Goal: Use online tool/utility: Utilize a website feature to perform a specific function

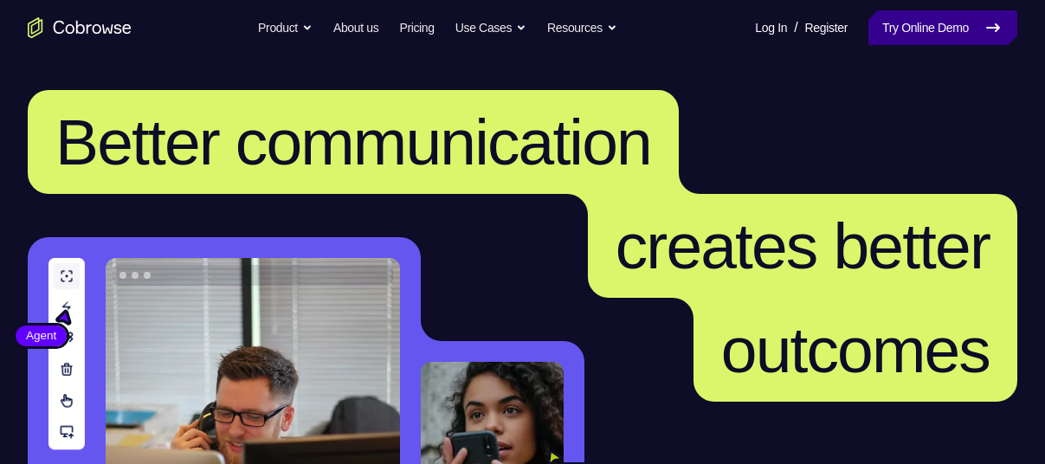
click at [929, 22] on link "Try Online Demo" at bounding box center [942, 27] width 149 height 35
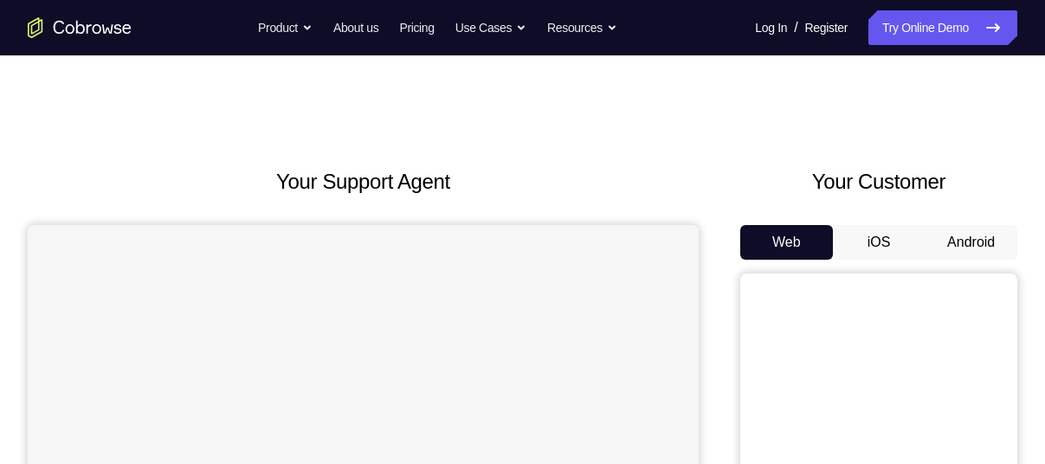
click at [950, 236] on button "Android" at bounding box center [970, 242] width 93 height 35
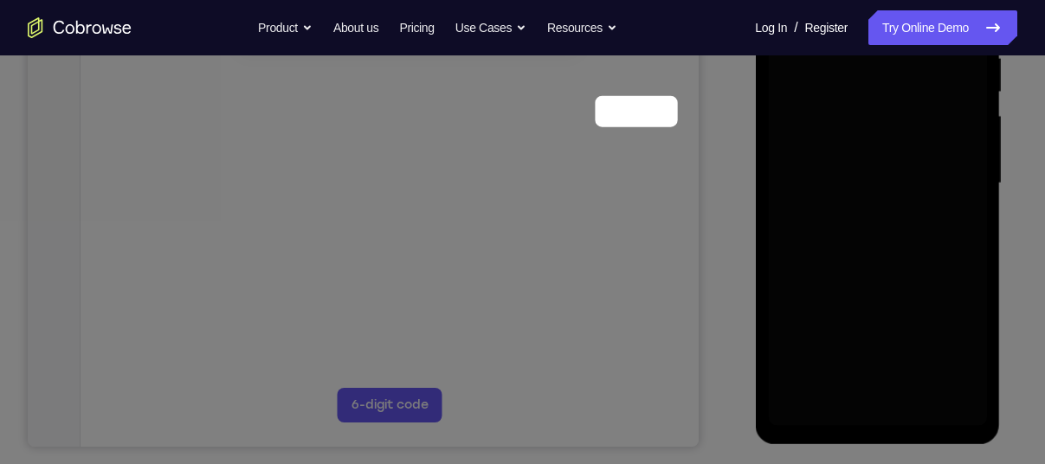
scroll to position [221, 0]
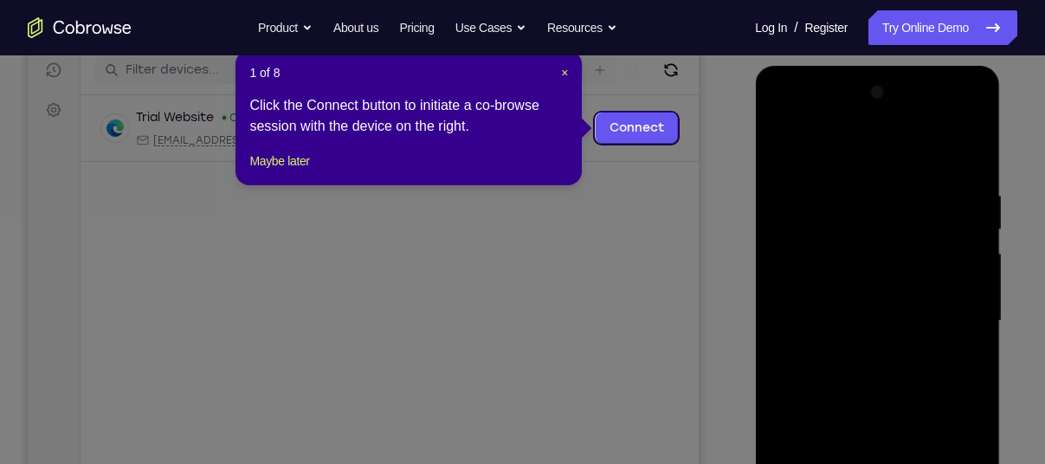
click at [559, 70] on header "1 of 8 ×" at bounding box center [408, 72] width 318 height 17
click at [563, 70] on span "×" at bounding box center [564, 73] width 7 height 14
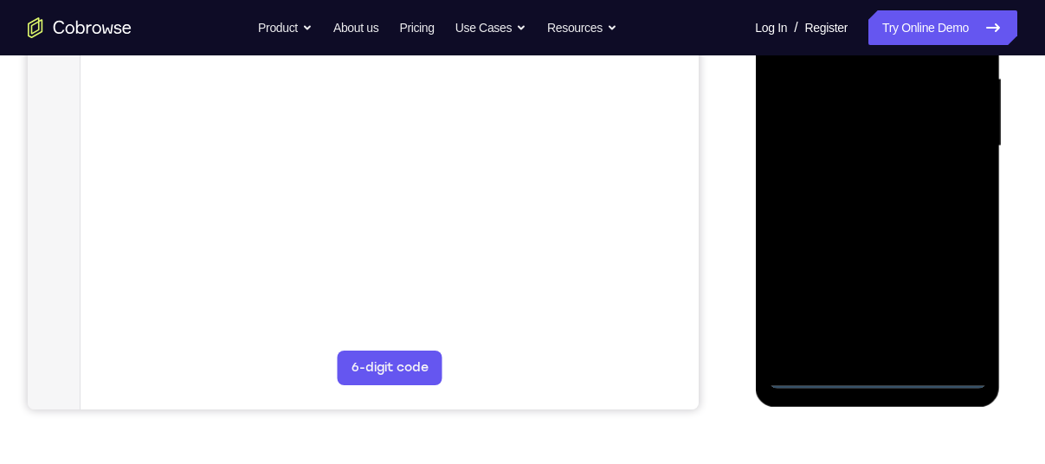
scroll to position [399, 0]
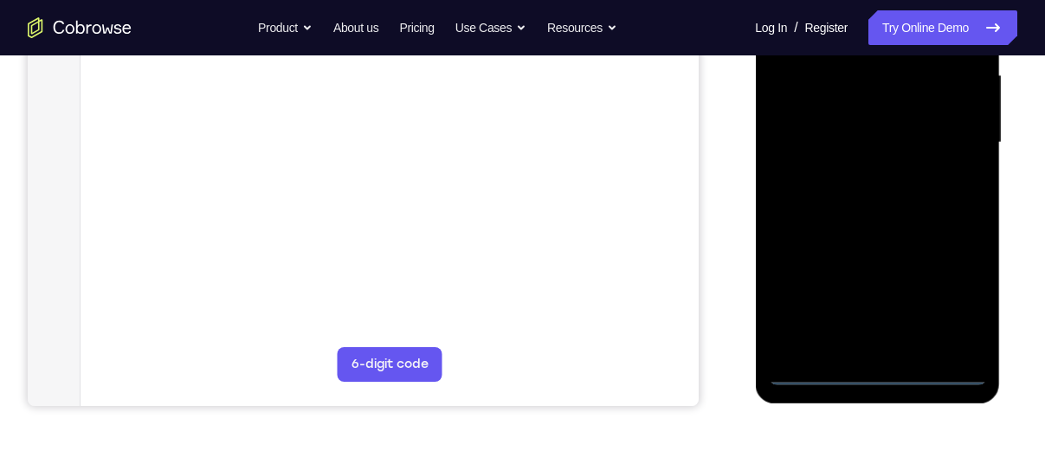
click at [873, 373] on div at bounding box center [877, 142] width 218 height 485
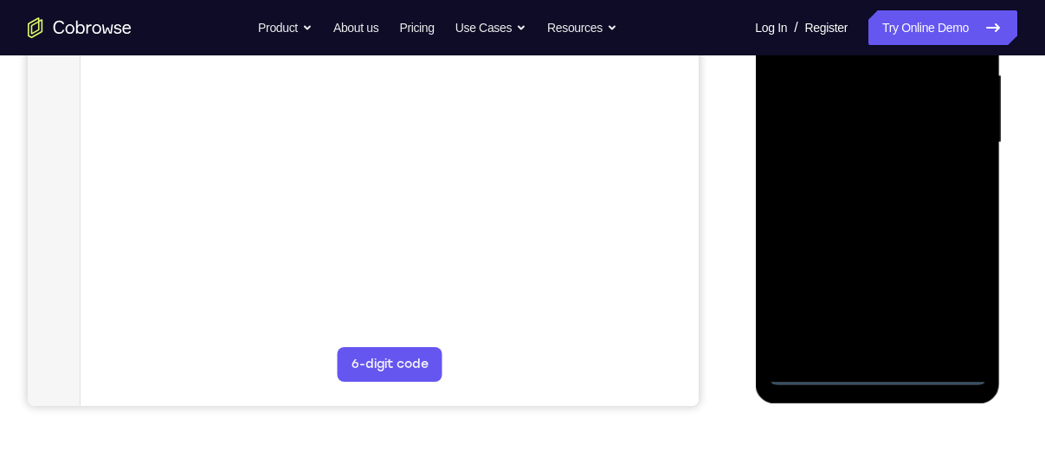
click at [873, 373] on div at bounding box center [877, 142] width 218 height 485
click at [949, 316] on div at bounding box center [877, 142] width 218 height 485
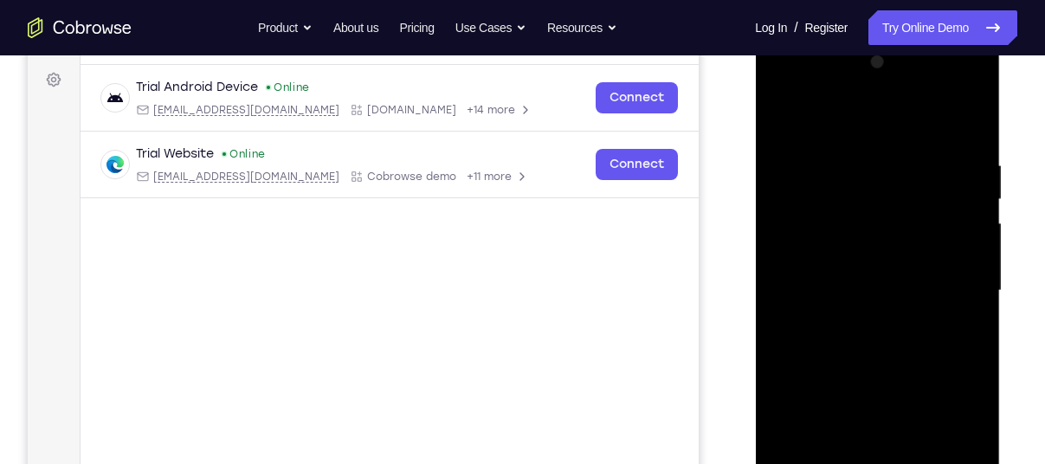
scroll to position [250, 0]
click at [813, 86] on div at bounding box center [877, 291] width 218 height 485
click at [805, 234] on div at bounding box center [877, 291] width 218 height 485
click at [877, 296] on div at bounding box center [877, 291] width 218 height 485
click at [856, 274] on div at bounding box center [877, 291] width 218 height 485
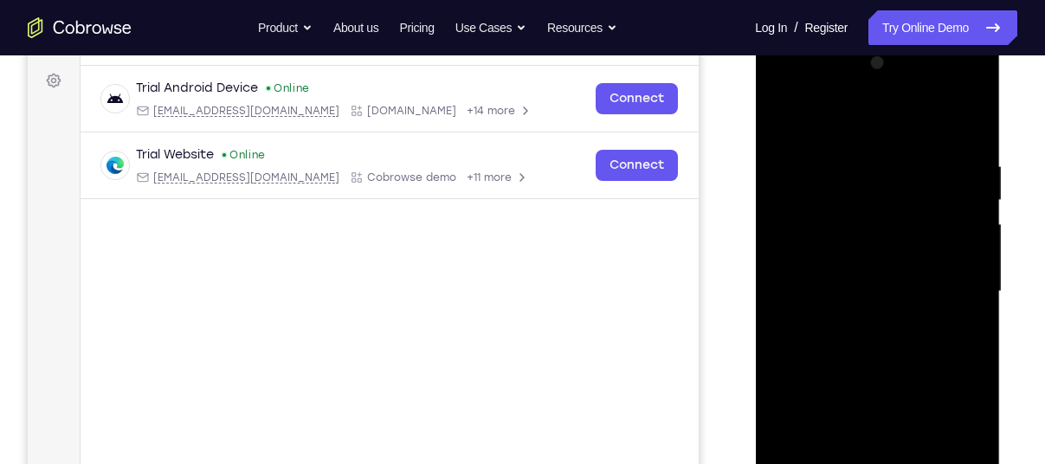
click at [851, 305] on div at bounding box center [877, 291] width 218 height 485
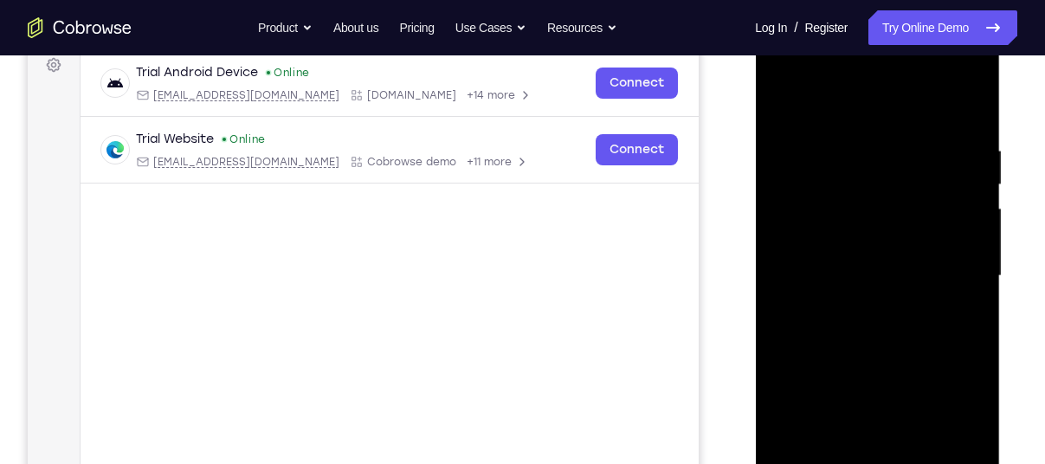
scroll to position [267, 0]
click at [875, 369] on div at bounding box center [877, 275] width 218 height 485
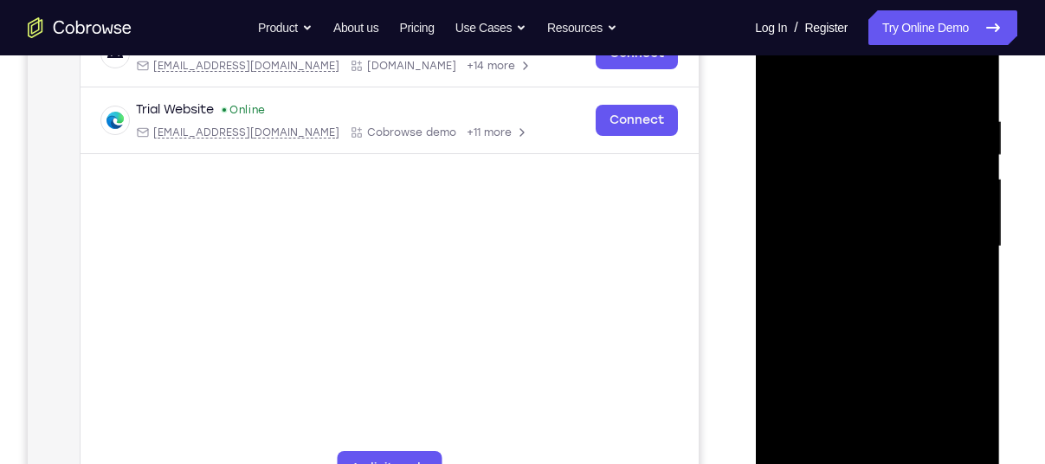
click at [854, 204] on div at bounding box center [877, 246] width 218 height 485
drag, startPoint x: 854, startPoint y: 253, endPoint x: 854, endPoint y: 205, distance: 47.6
click at [854, 205] on div at bounding box center [877, 246] width 218 height 485
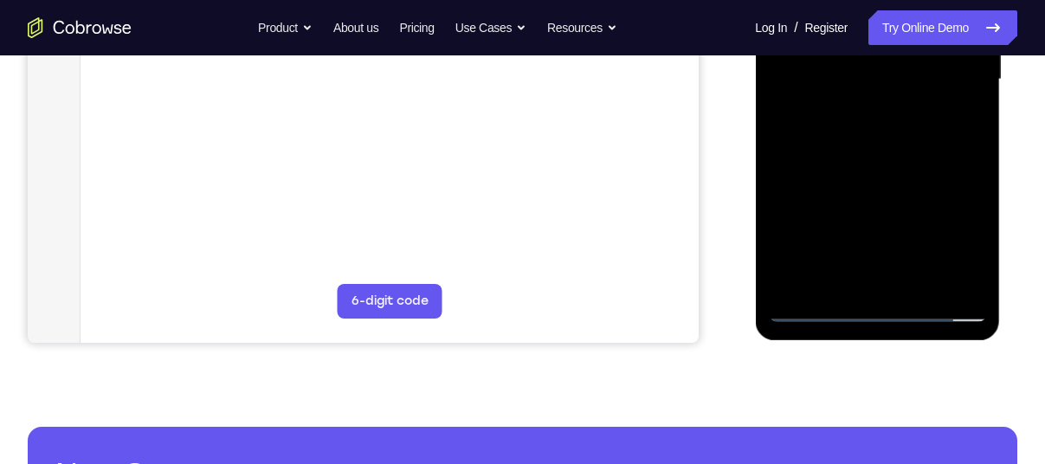
scroll to position [463, 0]
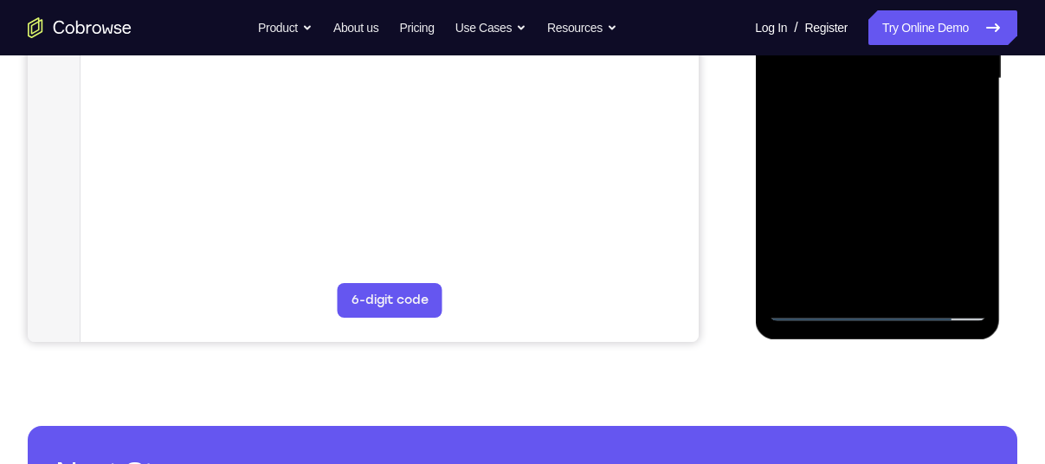
drag, startPoint x: 846, startPoint y: 253, endPoint x: 846, endPoint y: 183, distance: 69.2
click at [846, 183] on div at bounding box center [877, 78] width 218 height 485
click at [850, 272] on div at bounding box center [877, 78] width 218 height 485
click at [929, 275] on div at bounding box center [877, 78] width 218 height 485
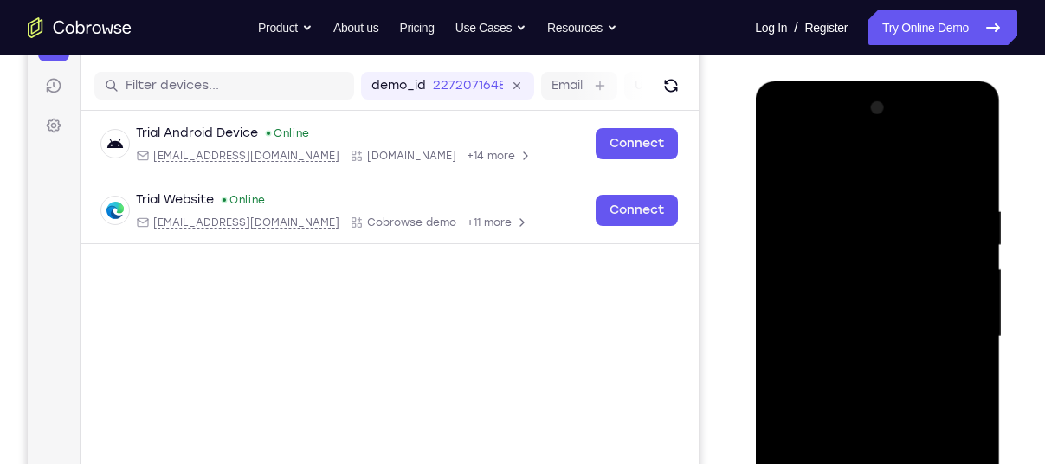
scroll to position [203, 0]
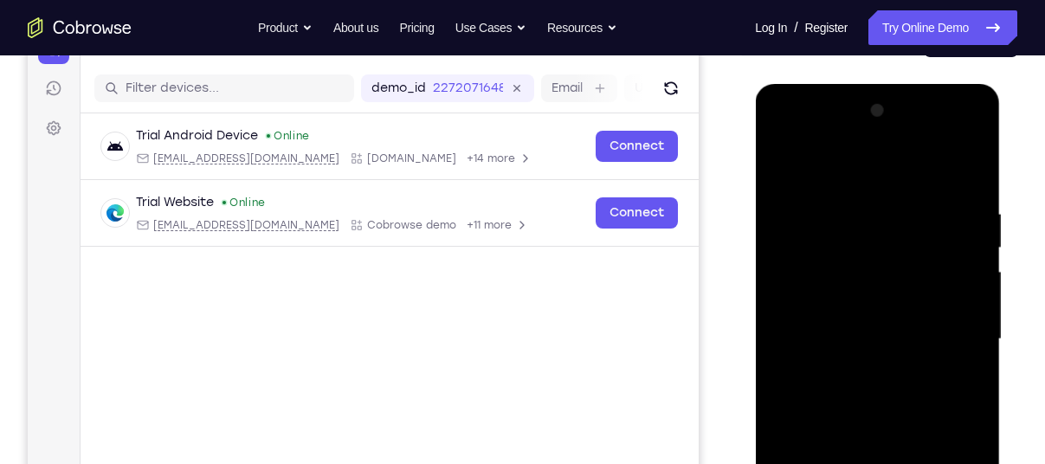
click at [950, 124] on div at bounding box center [877, 339] width 218 height 485
click at [826, 141] on div at bounding box center [877, 339] width 218 height 485
click at [953, 330] on div at bounding box center [877, 339] width 218 height 485
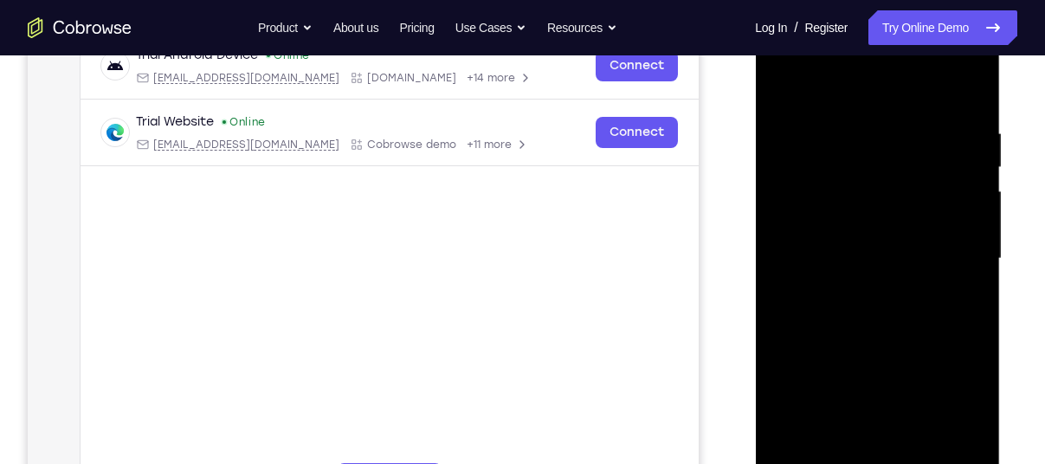
scroll to position [282, 0]
click at [861, 288] on div at bounding box center [877, 259] width 218 height 485
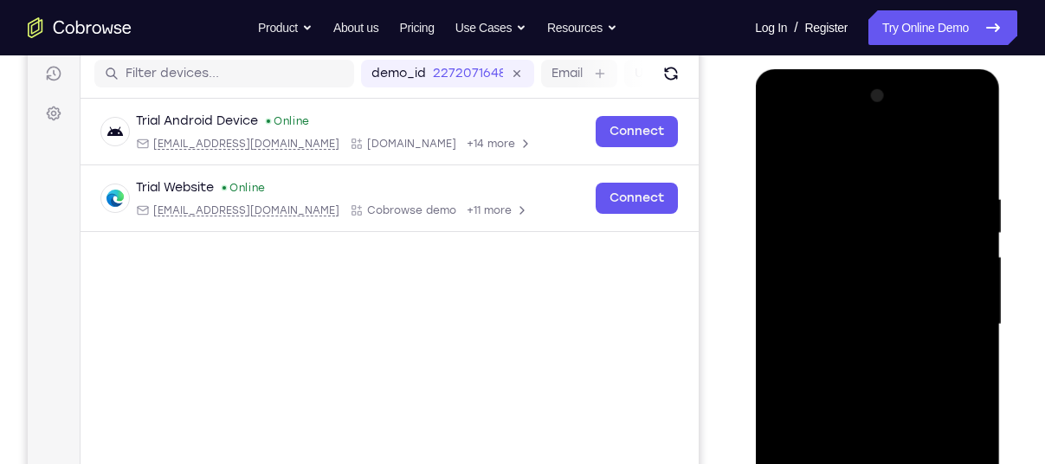
scroll to position [216, 0]
click at [949, 125] on div at bounding box center [877, 325] width 218 height 485
click at [856, 180] on div at bounding box center [877, 325] width 218 height 485
click at [816, 304] on div at bounding box center [877, 325] width 218 height 485
click at [854, 368] on div at bounding box center [877, 325] width 218 height 485
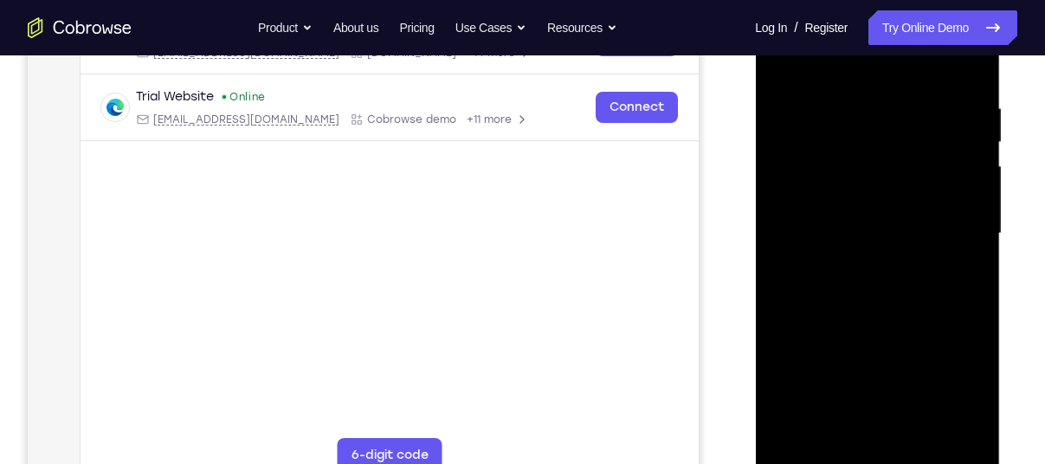
scroll to position [309, 0]
click at [880, 428] on div at bounding box center [877, 232] width 218 height 485
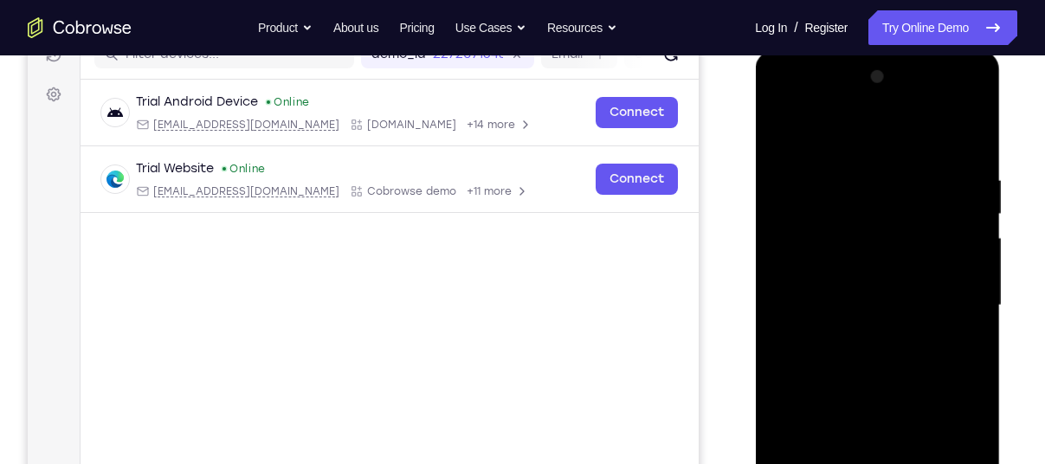
scroll to position [235, 0]
click at [951, 102] on div at bounding box center [877, 307] width 218 height 485
click at [842, 166] on div at bounding box center [877, 307] width 218 height 485
click at [888, 209] on div at bounding box center [877, 307] width 218 height 485
click at [854, 208] on div at bounding box center [877, 307] width 218 height 485
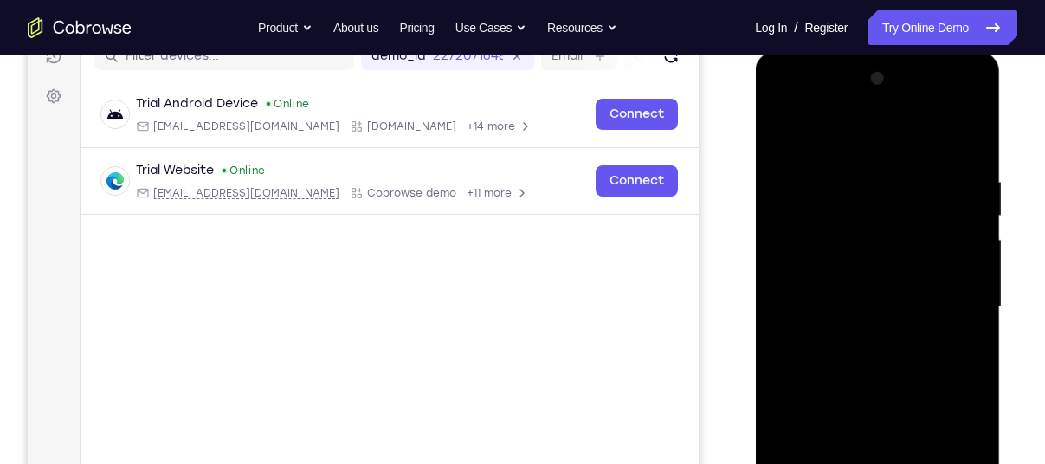
click at [854, 208] on div at bounding box center [877, 307] width 218 height 485
click at [946, 99] on div at bounding box center [877, 307] width 218 height 485
click at [847, 204] on div at bounding box center [877, 307] width 218 height 485
click at [865, 387] on div at bounding box center [877, 307] width 218 height 485
click at [852, 287] on div at bounding box center [877, 307] width 218 height 485
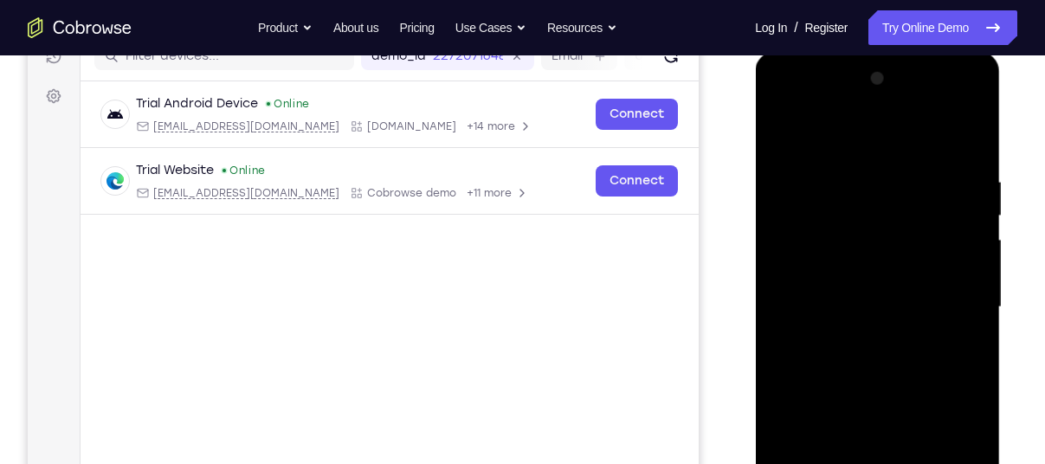
click at [878, 252] on div at bounding box center [877, 307] width 218 height 485
click at [901, 225] on div at bounding box center [877, 307] width 218 height 485
click at [871, 220] on div at bounding box center [877, 307] width 218 height 485
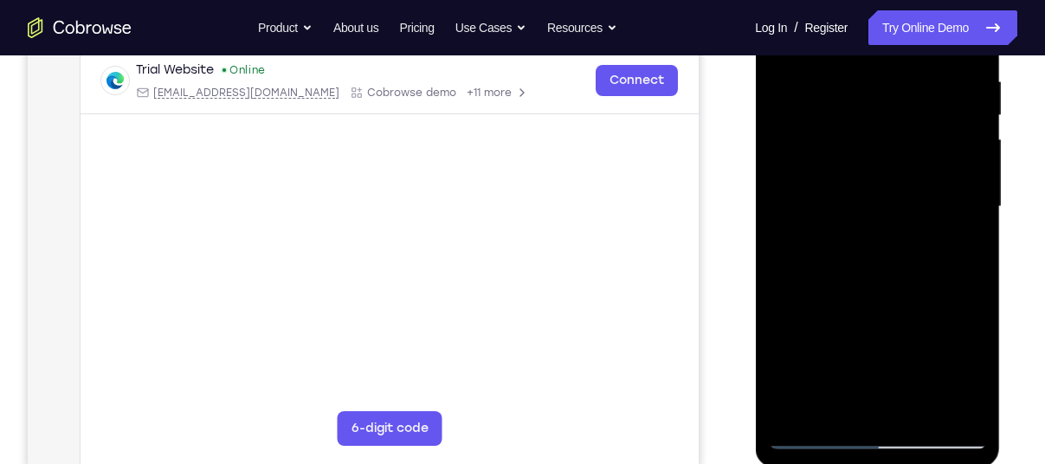
scroll to position [336, 0]
click at [895, 286] on div at bounding box center [877, 206] width 218 height 485
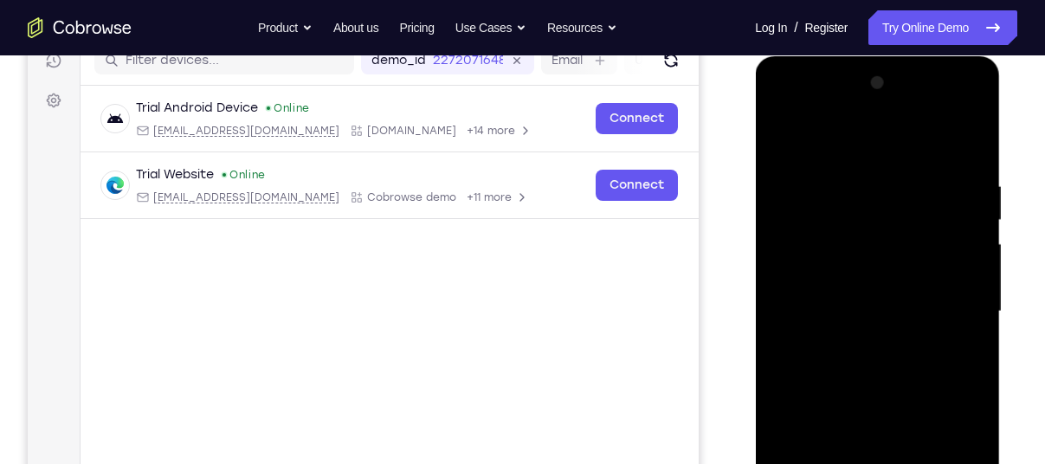
scroll to position [228, 0]
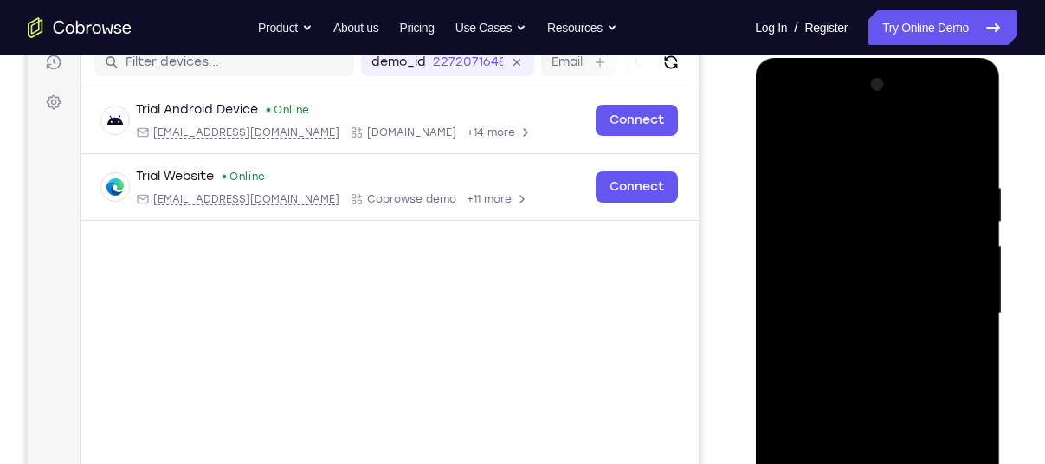
click at [974, 132] on div at bounding box center [877, 313] width 218 height 485
click at [783, 134] on div at bounding box center [877, 313] width 218 height 485
click at [854, 167] on div at bounding box center [877, 313] width 218 height 485
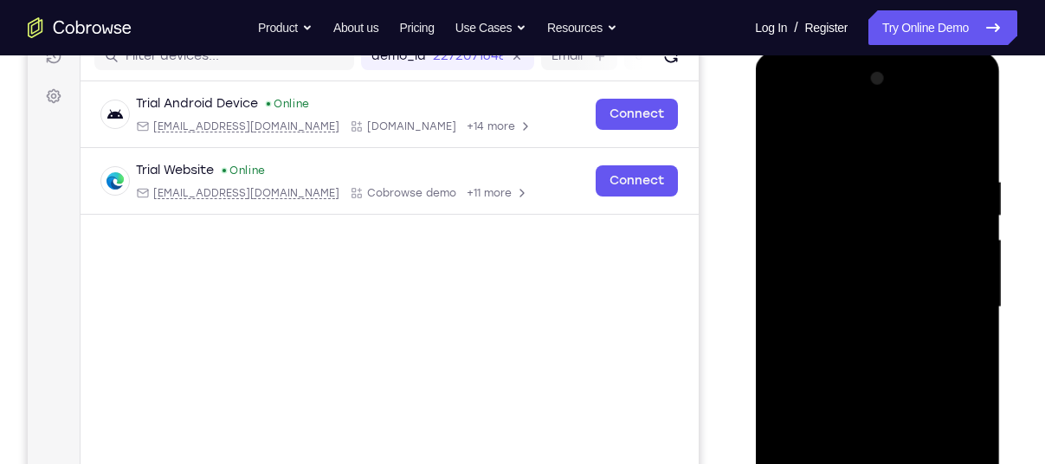
scroll to position [225, 0]
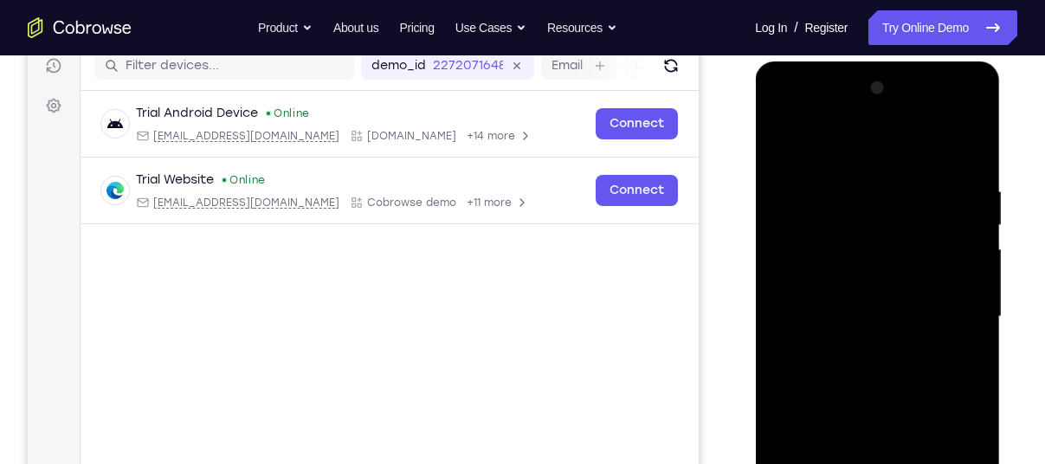
click at [967, 148] on div at bounding box center [877, 316] width 218 height 485
click at [965, 143] on div at bounding box center [877, 316] width 218 height 485
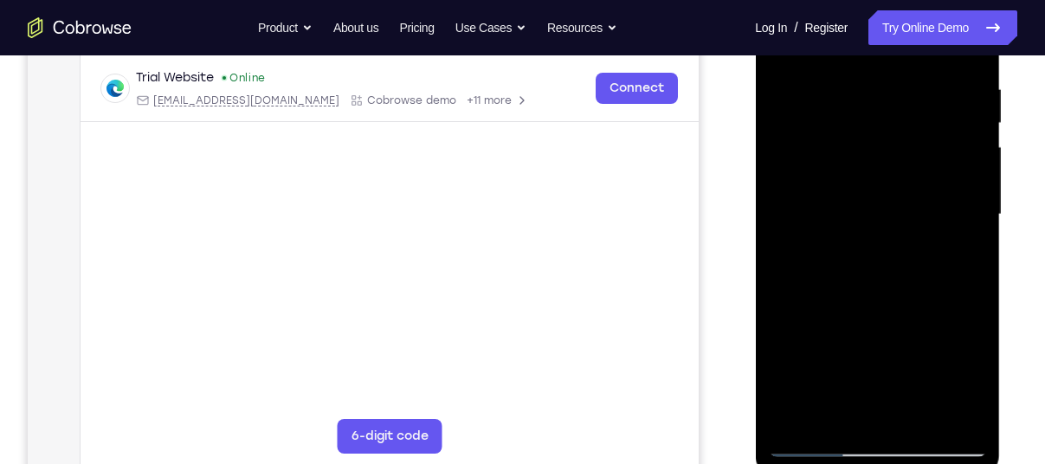
scroll to position [321, 0]
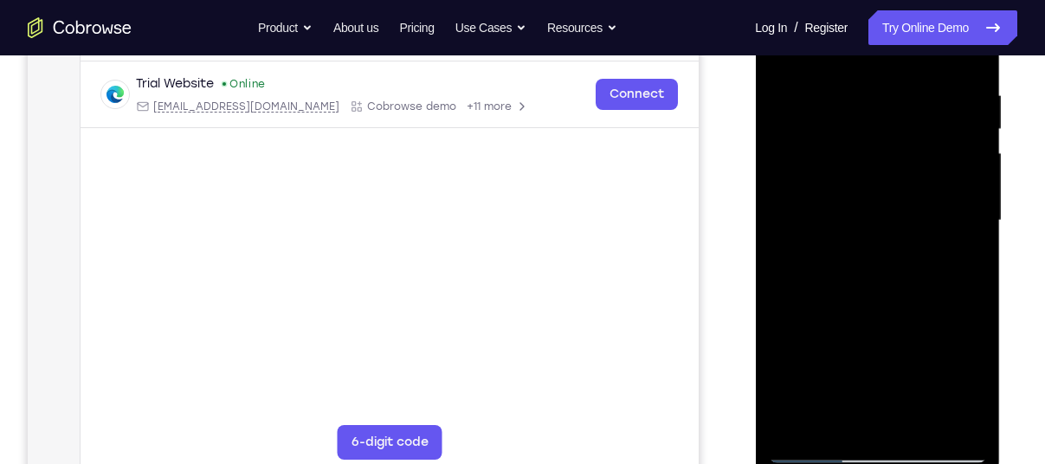
click at [881, 258] on div at bounding box center [877, 220] width 218 height 485
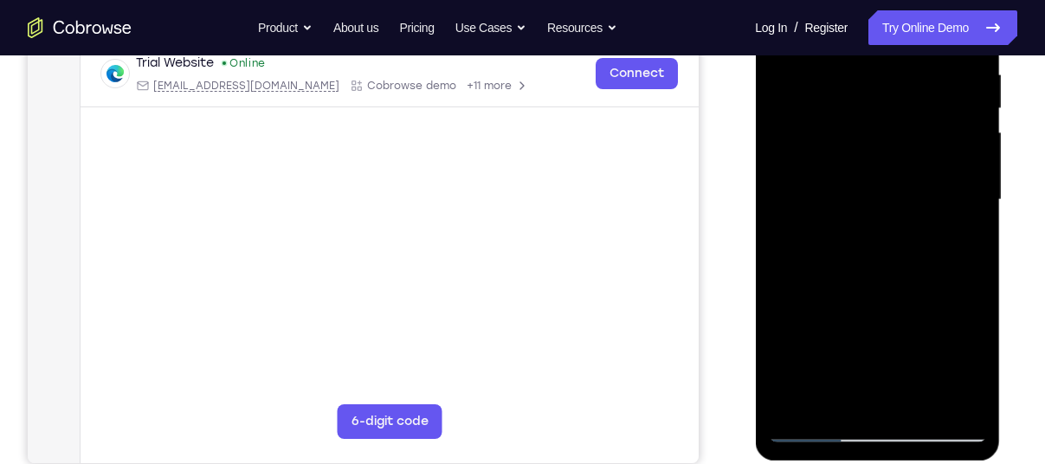
scroll to position [345, 0]
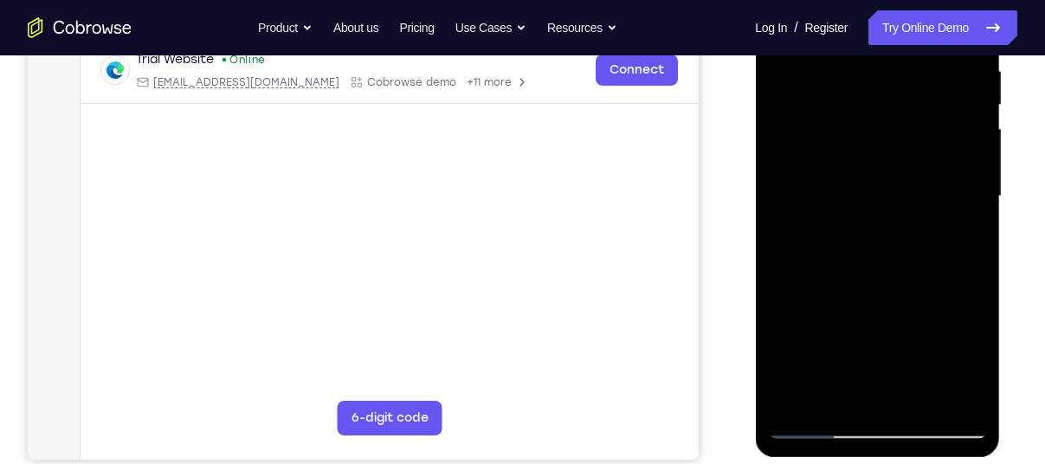
click at [849, 135] on div at bounding box center [877, 196] width 218 height 485
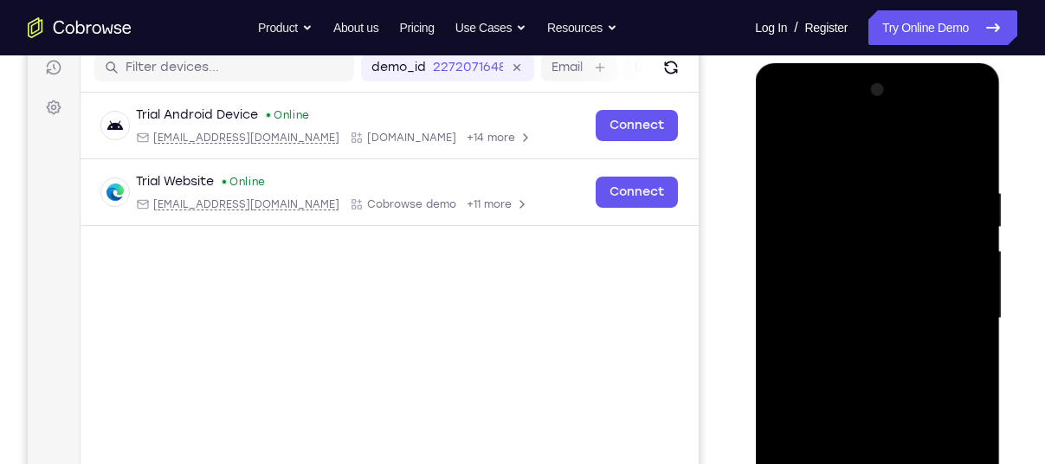
scroll to position [218, 0]
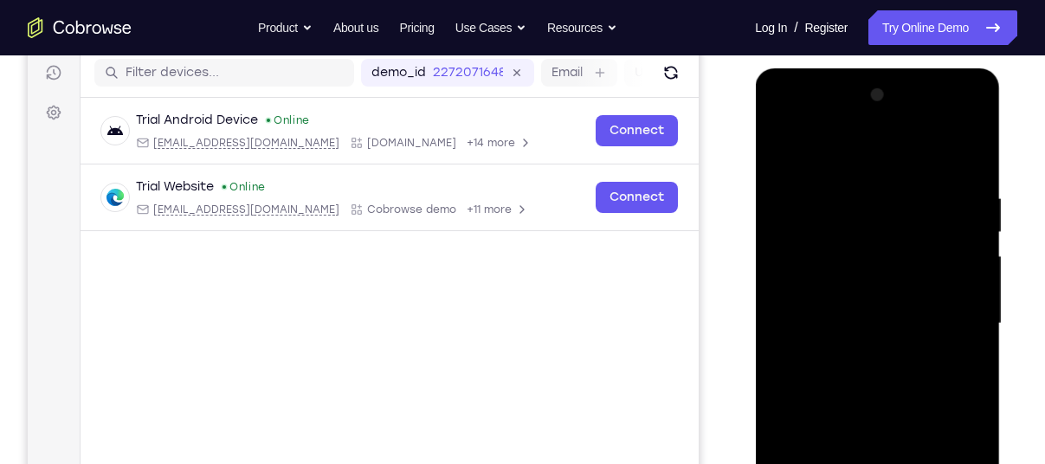
click at [948, 119] on div at bounding box center [877, 323] width 218 height 485
click at [830, 186] on div at bounding box center [877, 323] width 218 height 485
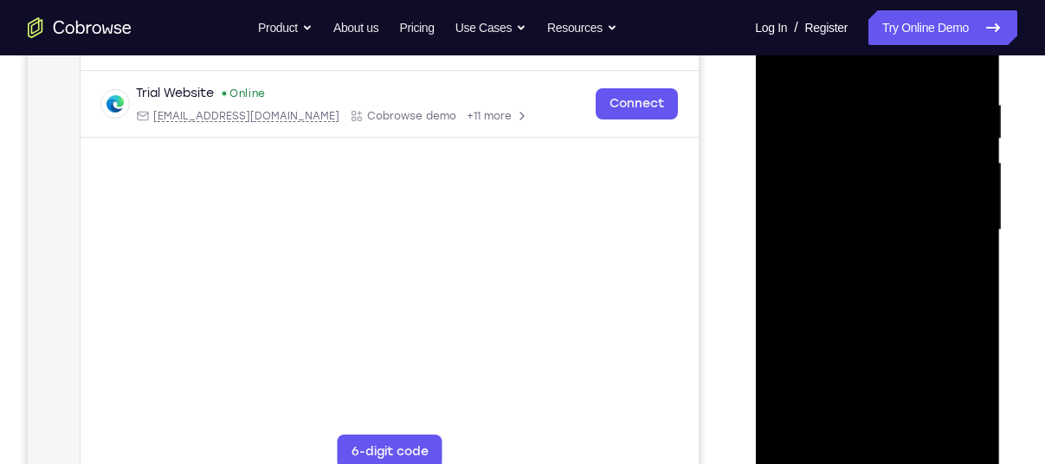
scroll to position [312, 0]
click at [871, 422] on div at bounding box center [877, 229] width 218 height 485
click at [821, 73] on div at bounding box center [877, 229] width 218 height 485
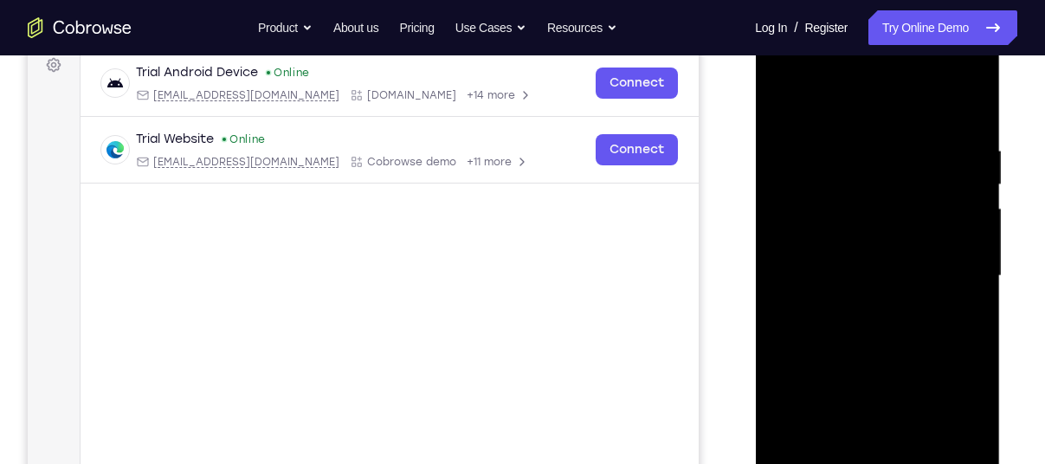
scroll to position [267, 0]
click at [789, 92] on div at bounding box center [877, 275] width 218 height 485
click at [930, 98] on div at bounding box center [877, 275] width 218 height 485
click at [934, 92] on div at bounding box center [877, 275] width 218 height 485
click at [778, 100] on div at bounding box center [877, 275] width 218 height 485
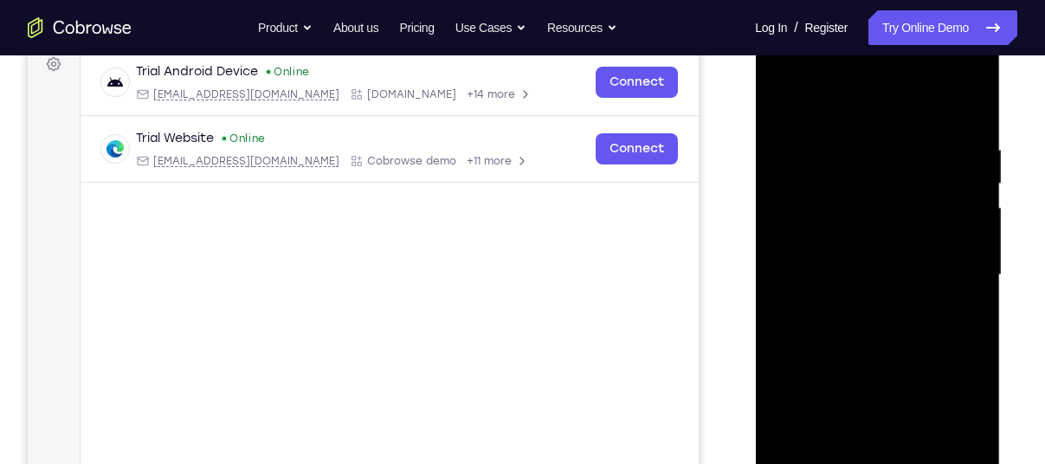
click at [936, 119] on div at bounding box center [877, 275] width 218 height 485
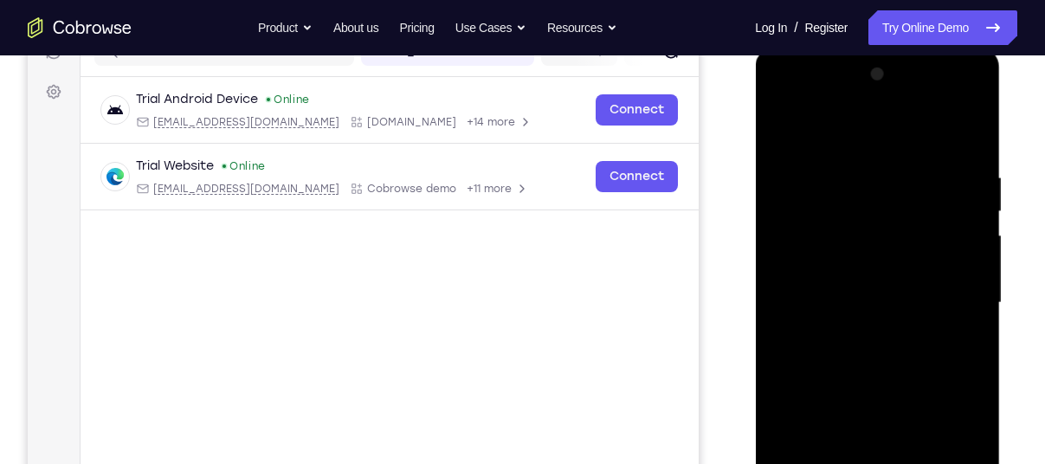
scroll to position [238, 0]
click at [784, 119] on div at bounding box center [877, 303] width 218 height 485
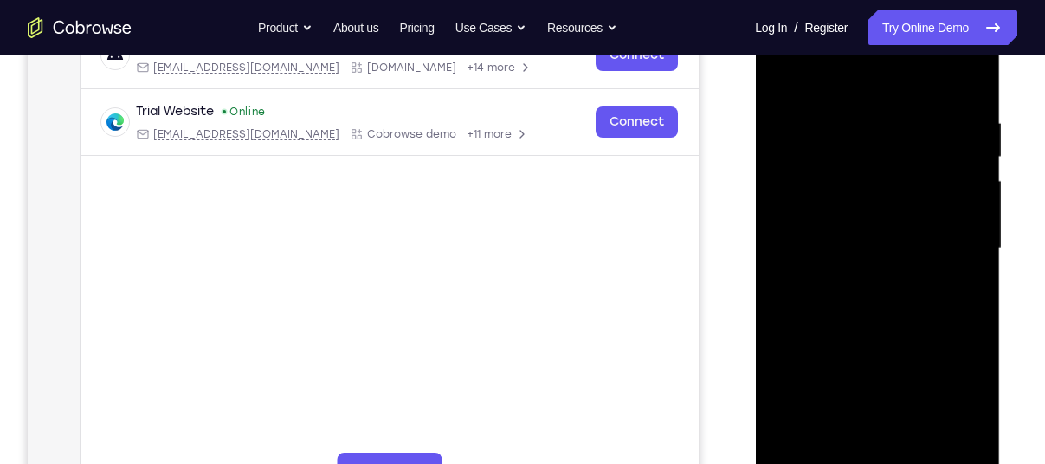
scroll to position [293, 0]
drag, startPoint x: 887, startPoint y: 278, endPoint x: 852, endPoint y: 74, distance: 206.4
click at [852, 74] on div at bounding box center [877, 249] width 218 height 485
drag, startPoint x: 870, startPoint y: 324, endPoint x: 882, endPoint y: 97, distance: 227.1
click at [882, 97] on div at bounding box center [877, 249] width 218 height 485
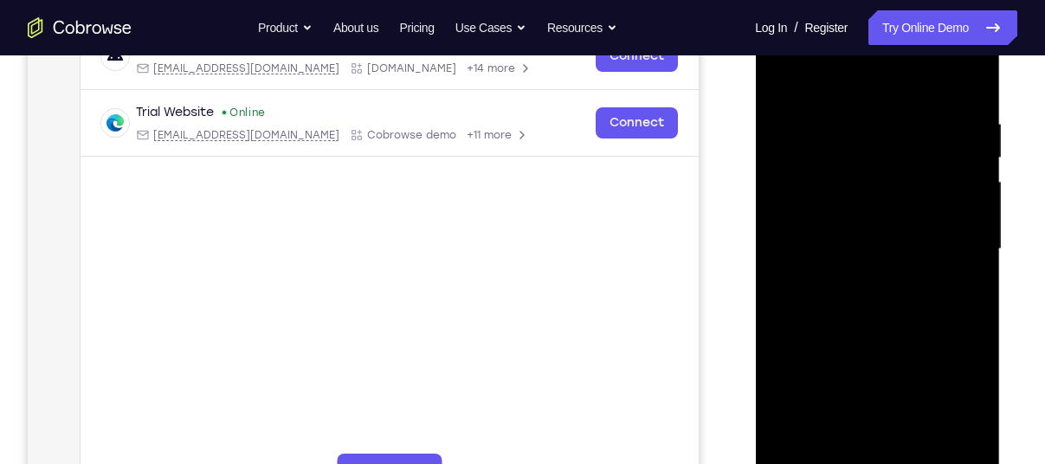
drag, startPoint x: 880, startPoint y: 232, endPoint x: 858, endPoint y: 140, distance: 94.5
click at [858, 140] on div at bounding box center [877, 249] width 218 height 485
drag, startPoint x: 872, startPoint y: 293, endPoint x: 860, endPoint y: 54, distance: 240.0
click at [860, 54] on div at bounding box center [877, 249] width 218 height 485
drag, startPoint x: 897, startPoint y: 332, endPoint x: 884, endPoint y: 176, distance: 157.2
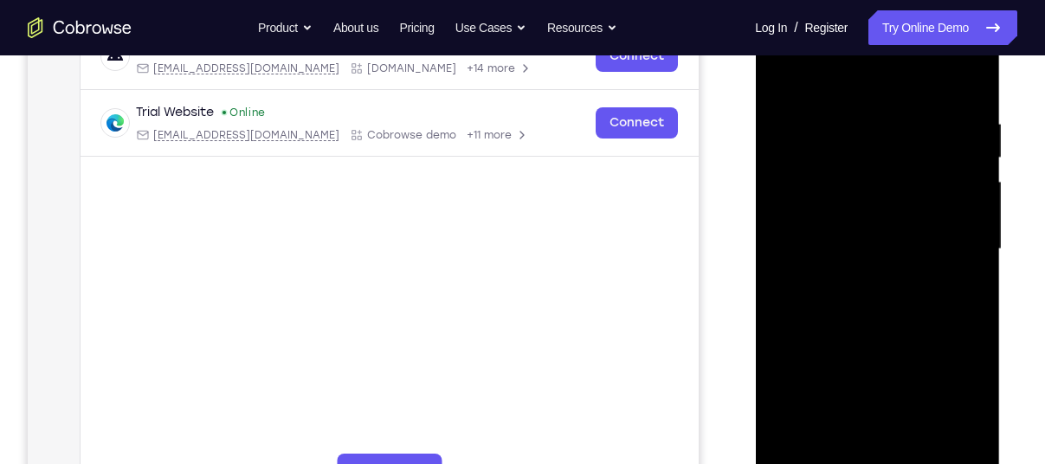
click at [884, 176] on div at bounding box center [877, 249] width 218 height 485
drag, startPoint x: 878, startPoint y: 293, endPoint x: 859, endPoint y: 78, distance: 215.5
click at [859, 78] on div at bounding box center [877, 249] width 218 height 485
drag, startPoint x: 884, startPoint y: 273, endPoint x: 873, endPoint y: 203, distance: 70.9
click at [873, 203] on div at bounding box center [877, 249] width 218 height 485
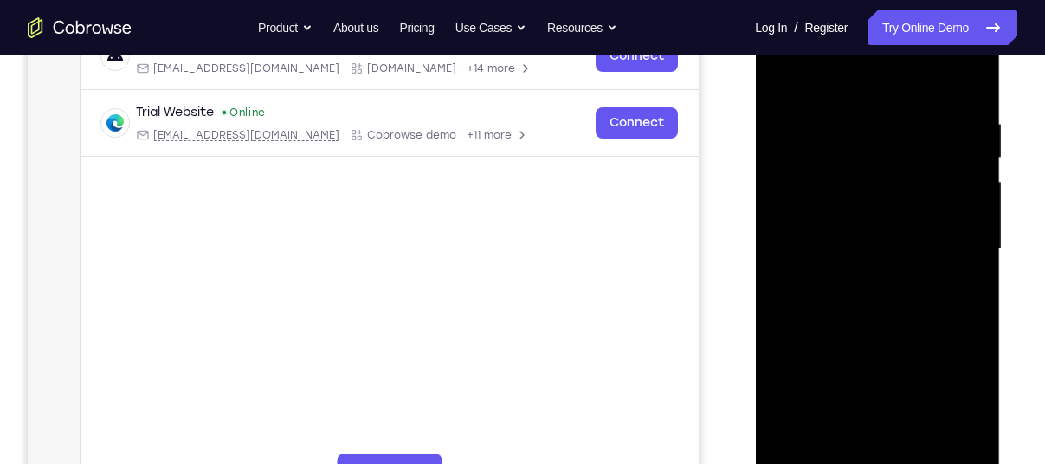
drag, startPoint x: 882, startPoint y: 314, endPoint x: 847, endPoint y: 101, distance: 215.7
click at [847, 101] on div at bounding box center [877, 249] width 218 height 485
drag, startPoint x: 876, startPoint y: 282, endPoint x: 885, endPoint y: 54, distance: 228.7
click at [885, 54] on div at bounding box center [877, 249] width 218 height 485
drag, startPoint x: 872, startPoint y: 326, endPoint x: 878, endPoint y: 224, distance: 102.3
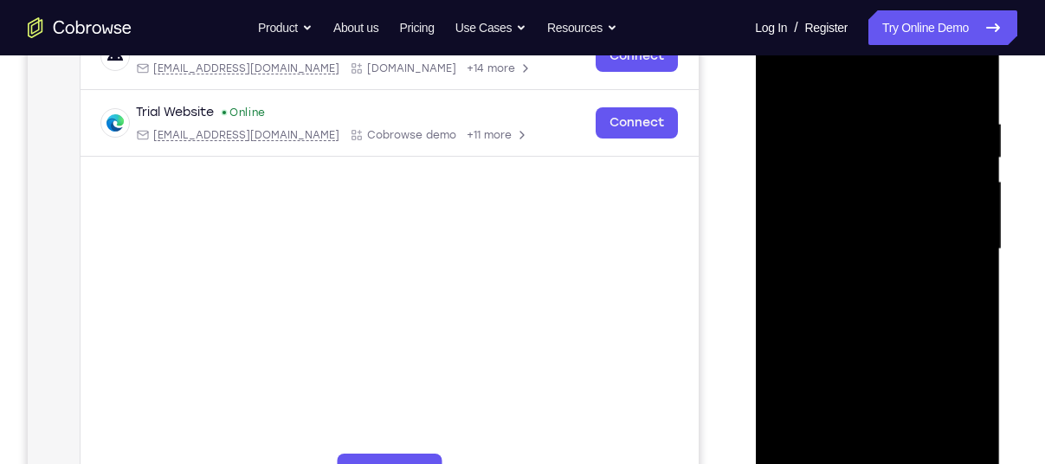
click at [878, 224] on div at bounding box center [877, 249] width 218 height 485
drag, startPoint x: 892, startPoint y: 259, endPoint x: 879, endPoint y: 88, distance: 171.0
click at [879, 88] on div at bounding box center [877, 249] width 218 height 485
drag, startPoint x: 891, startPoint y: 335, endPoint x: 873, endPoint y: 64, distance: 271.4
click at [873, 64] on div at bounding box center [877, 249] width 218 height 485
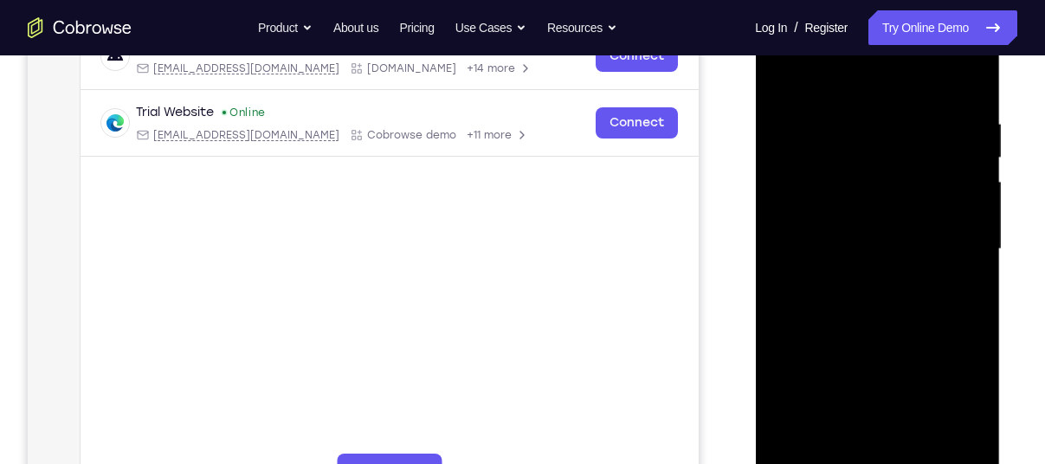
drag, startPoint x: 875, startPoint y: 268, endPoint x: 871, endPoint y: 75, distance: 193.0
click at [871, 75] on div at bounding box center [877, 249] width 218 height 485
drag, startPoint x: 878, startPoint y: 394, endPoint x: 873, endPoint y: 101, distance: 292.5
click at [873, 101] on div at bounding box center [877, 249] width 218 height 485
drag, startPoint x: 898, startPoint y: 292, endPoint x: 837, endPoint y: 27, distance: 271.8
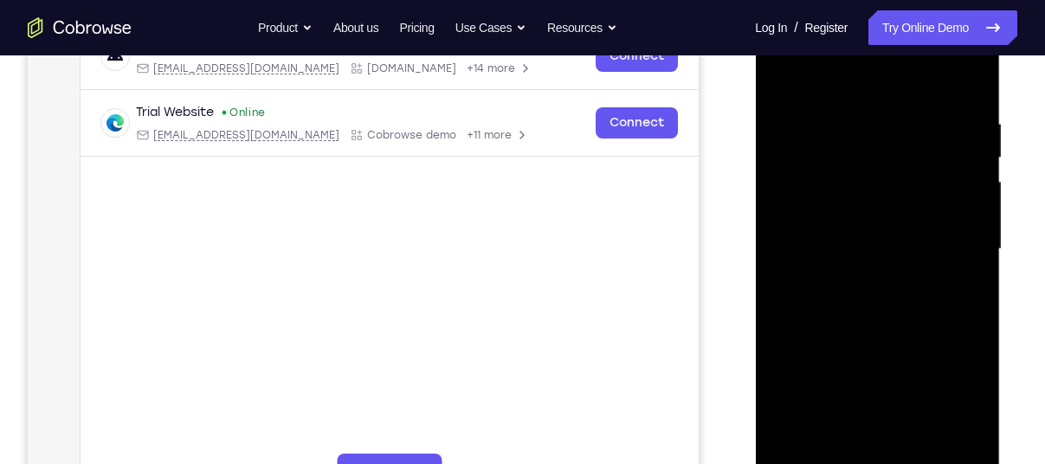
click at [837, 27] on div at bounding box center [877, 249] width 218 height 485
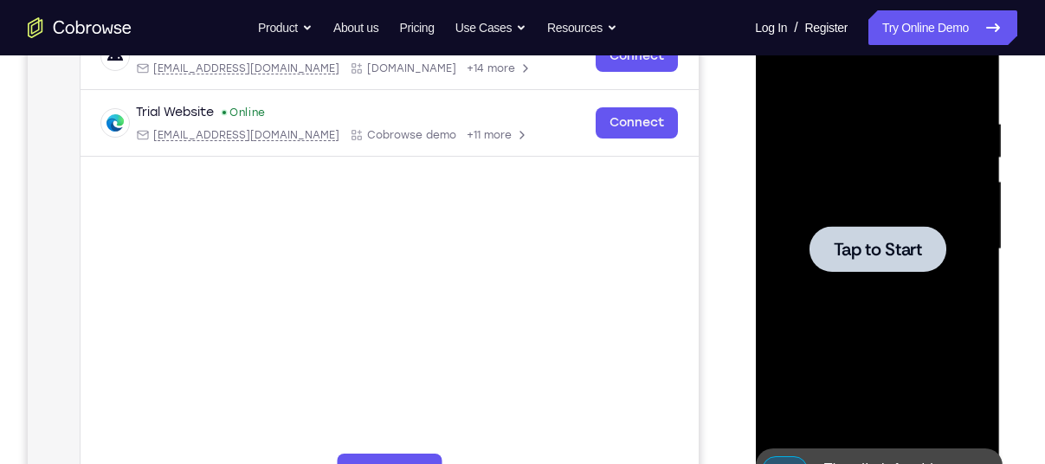
drag, startPoint x: 887, startPoint y: 293, endPoint x: 868, endPoint y: 119, distance: 175.0
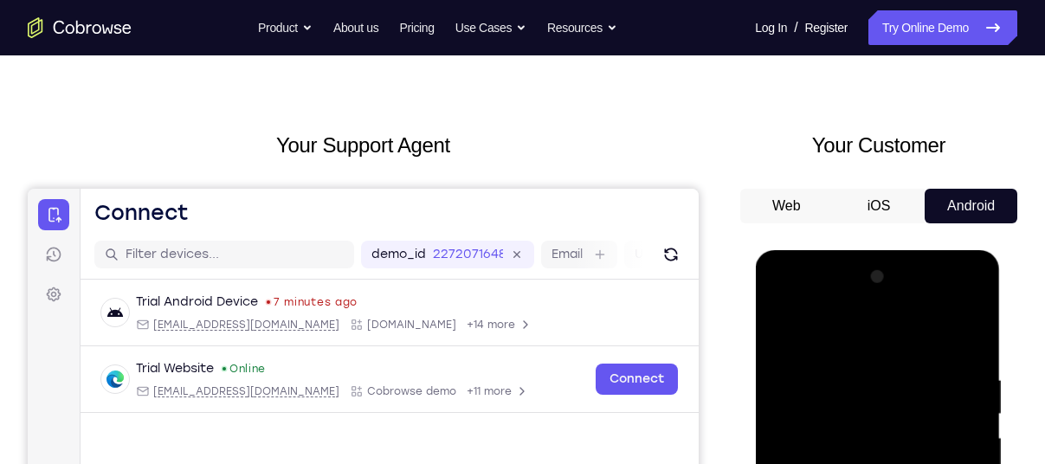
scroll to position [0, 0]
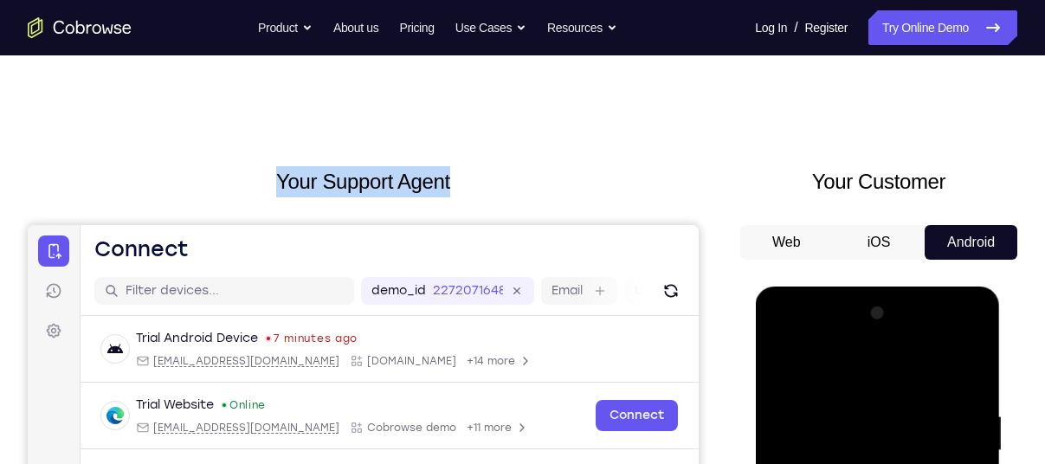
drag, startPoint x: 260, startPoint y: 179, endPoint x: 495, endPoint y: 157, distance: 236.5
drag, startPoint x: 495, startPoint y: 157, endPoint x: 455, endPoint y: 172, distance: 42.7
click at [455, 172] on h2 "Your Support Agent" at bounding box center [363, 181] width 671 height 31
drag, startPoint x: 460, startPoint y: 178, endPoint x: 268, endPoint y: 170, distance: 192.3
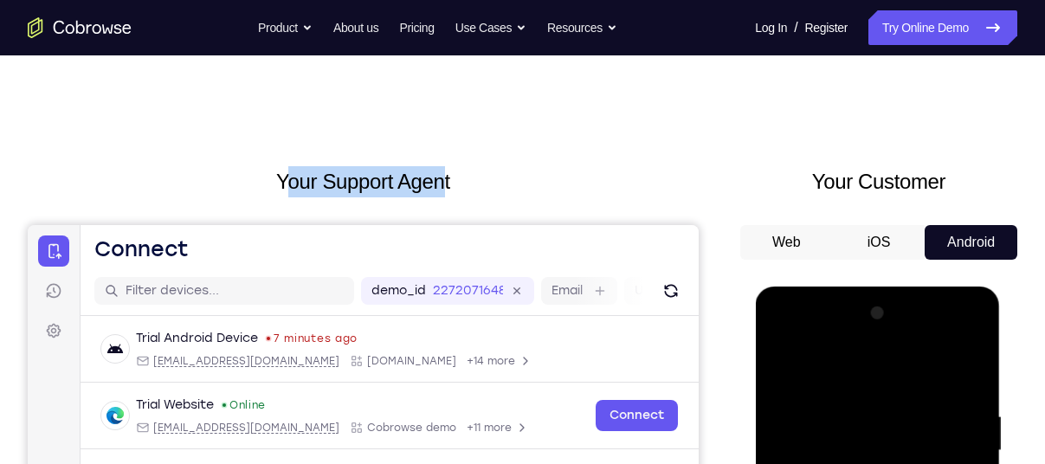
click at [268, 170] on h2 "Your Support Agent" at bounding box center [363, 181] width 671 height 31
drag, startPoint x: 268, startPoint y: 170, endPoint x: 254, endPoint y: 187, distance: 22.1
click at [254, 187] on h2 "Your Support Agent" at bounding box center [363, 181] width 671 height 31
drag, startPoint x: 255, startPoint y: 178, endPoint x: 515, endPoint y: 154, distance: 260.8
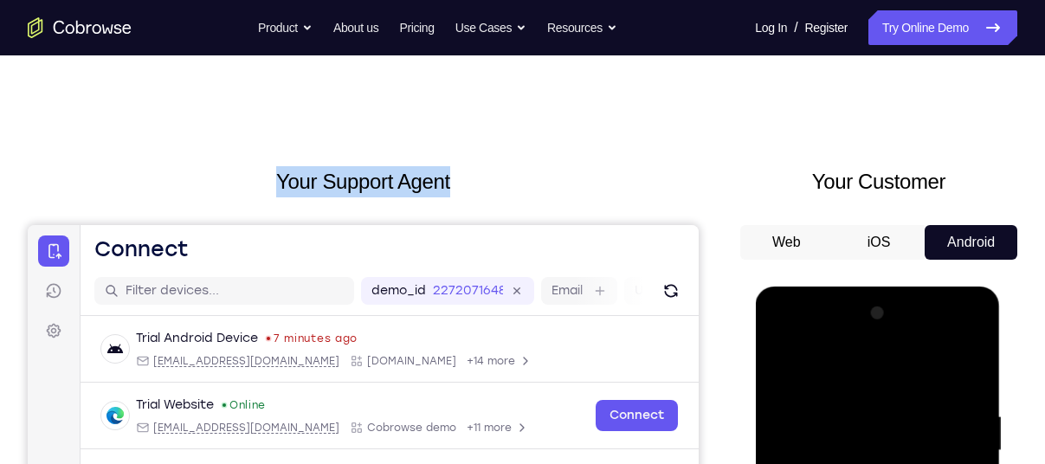
drag, startPoint x: 515, startPoint y: 154, endPoint x: 444, endPoint y: 184, distance: 77.2
click at [444, 184] on h2 "Your Support Agent" at bounding box center [363, 181] width 671 height 31
click at [473, 182] on h2 "Your Support Agent" at bounding box center [363, 181] width 671 height 31
drag, startPoint x: 466, startPoint y: 178, endPoint x: 226, endPoint y: 170, distance: 240.7
click at [226, 170] on h2 "Your Support Agent" at bounding box center [363, 181] width 671 height 31
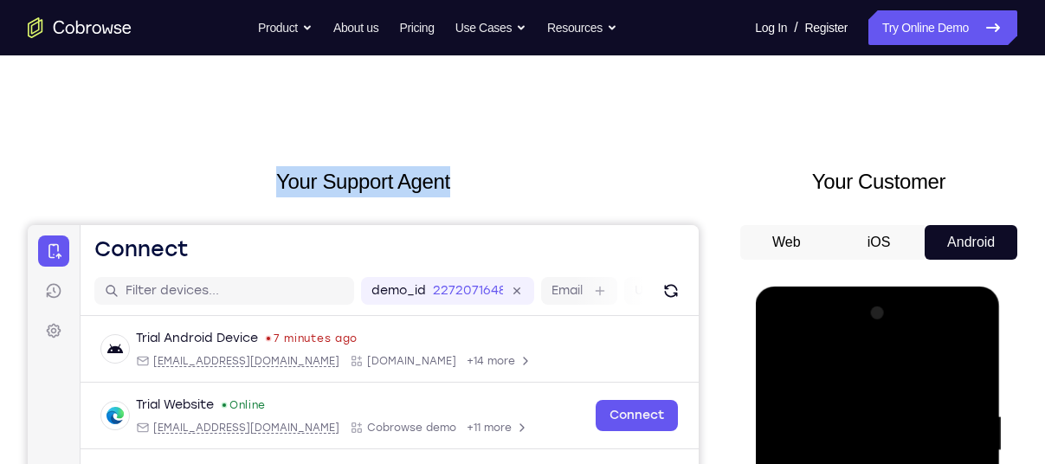
drag, startPoint x: 226, startPoint y: 170, endPoint x: 248, endPoint y: 177, distance: 23.8
click at [248, 177] on h2 "Your Support Agent" at bounding box center [363, 181] width 671 height 31
click at [263, 181] on h2 "Your Support Agent" at bounding box center [363, 181] width 671 height 31
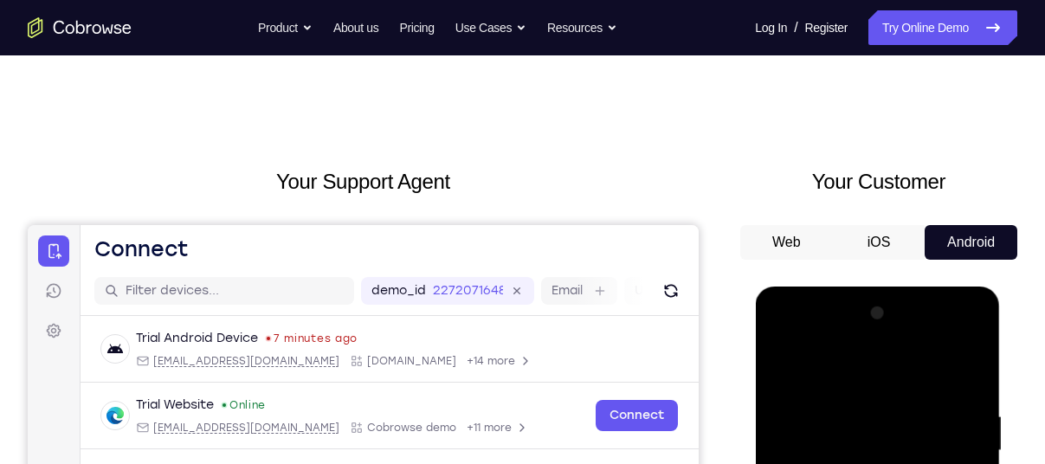
click at [263, 181] on h2 "Your Support Agent" at bounding box center [363, 181] width 671 height 31
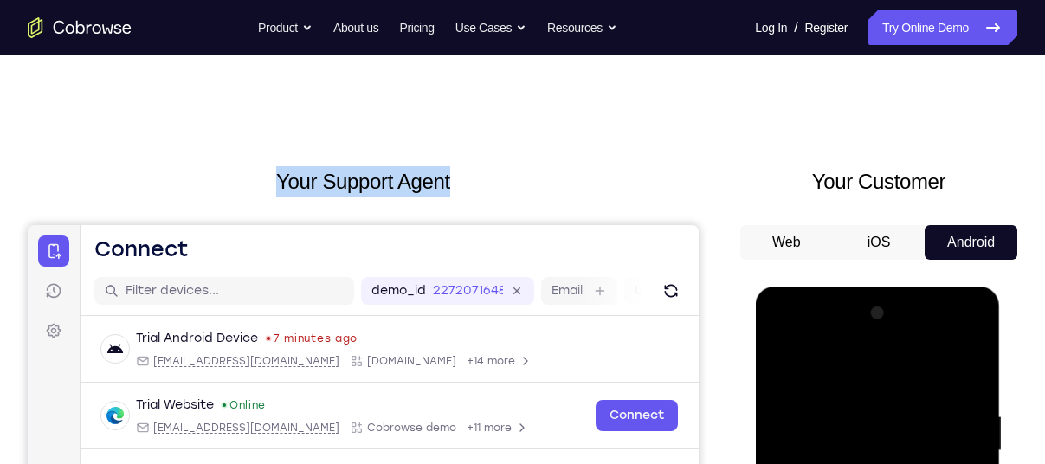
drag, startPoint x: 263, startPoint y: 181, endPoint x: 504, endPoint y: 152, distance: 242.3
drag, startPoint x: 504, startPoint y: 152, endPoint x: 429, endPoint y: 153, distance: 74.4
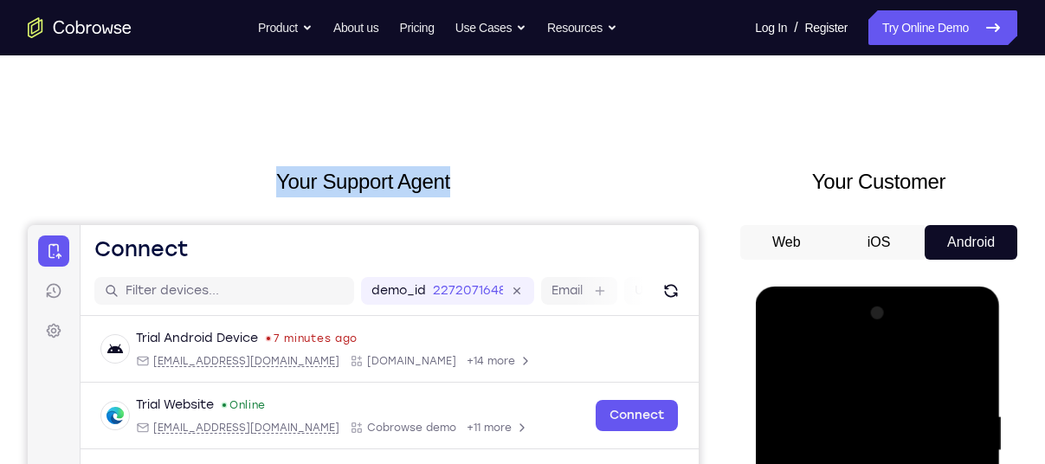
drag, startPoint x: 429, startPoint y: 153, endPoint x: 439, endPoint y: 155, distance: 9.7
